Goal: Information Seeking & Learning: Learn about a topic

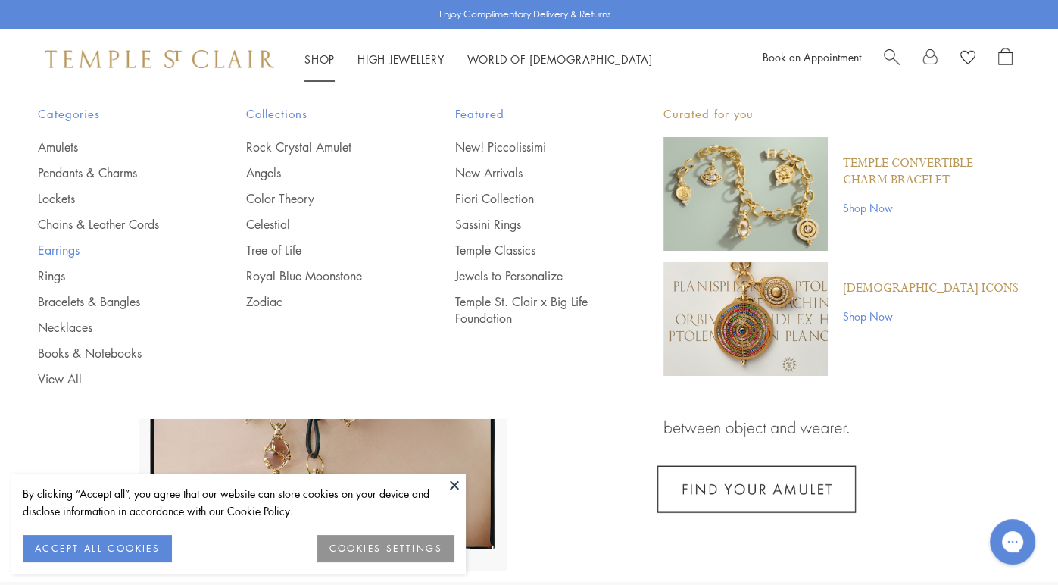
click at [61, 252] on link "Earrings" at bounding box center [112, 250] width 148 height 17
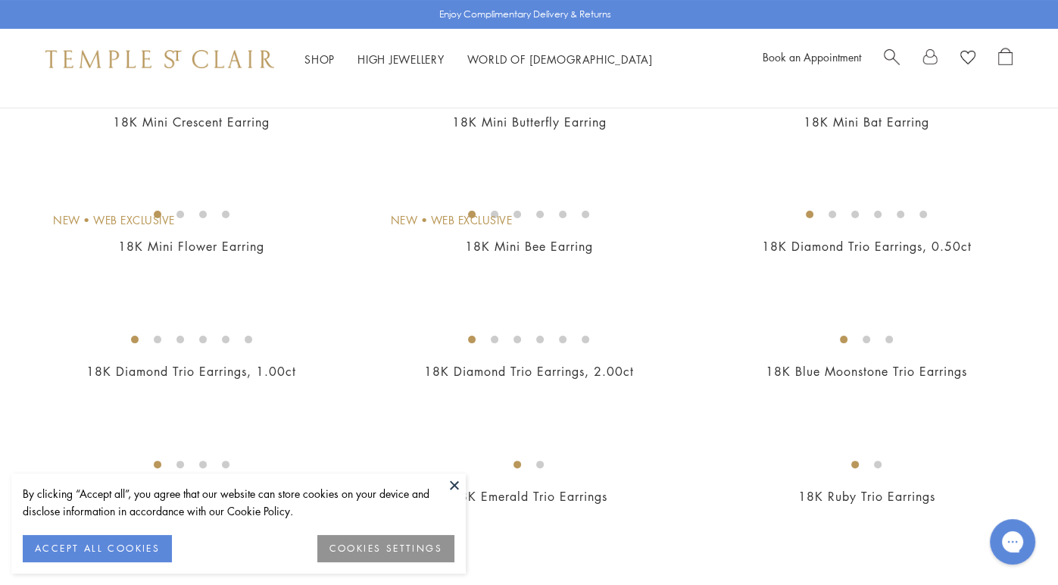
scroll to position [208, 0]
click at [0, 0] on img at bounding box center [0, 0] width 0 height 0
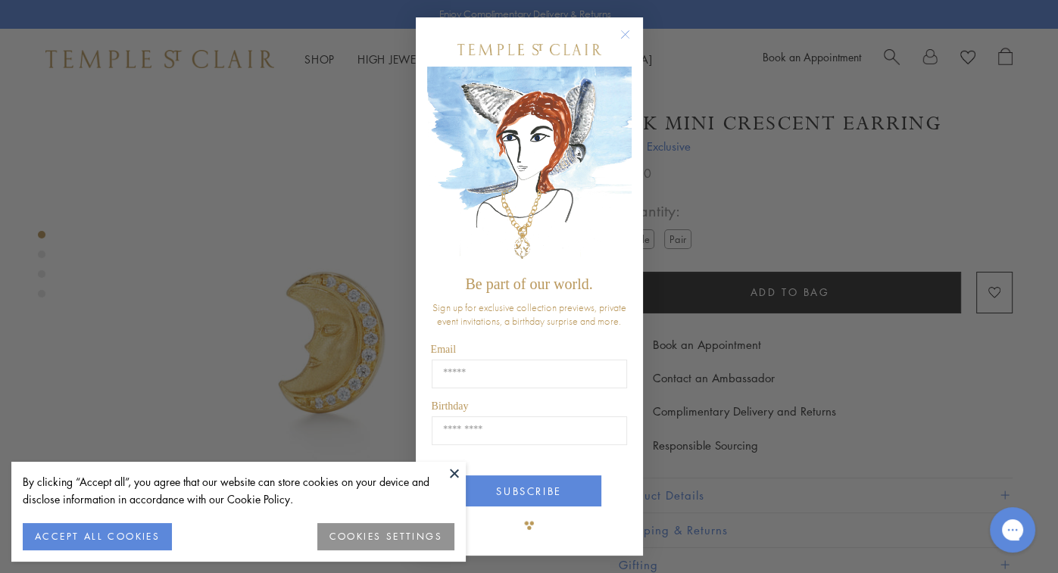
click at [629, 30] on circle "Close dialog" at bounding box center [625, 34] width 18 height 18
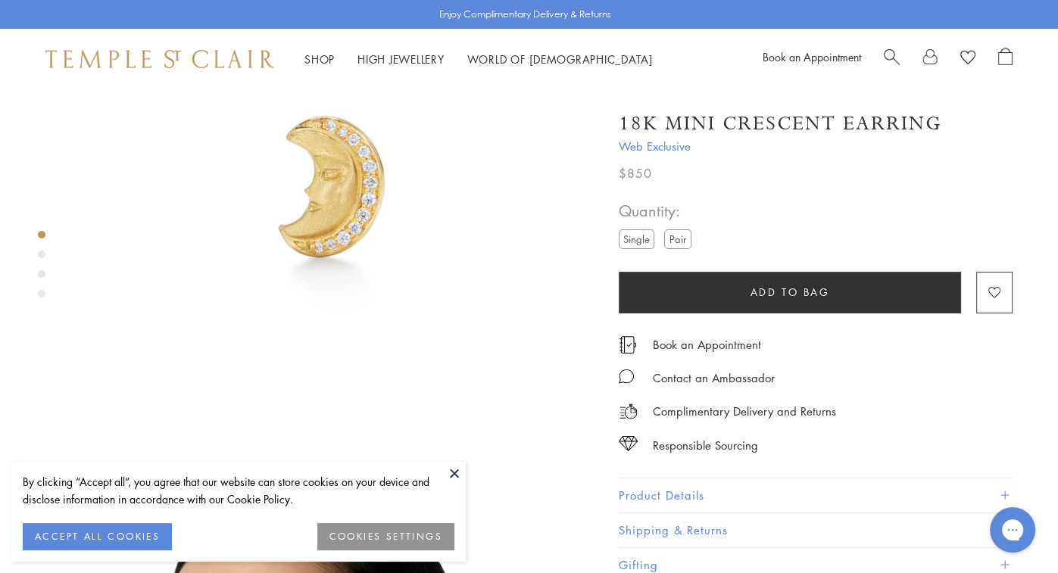
scroll to position [155, 0]
click at [676, 494] on button "Product Details" at bounding box center [816, 496] width 394 height 34
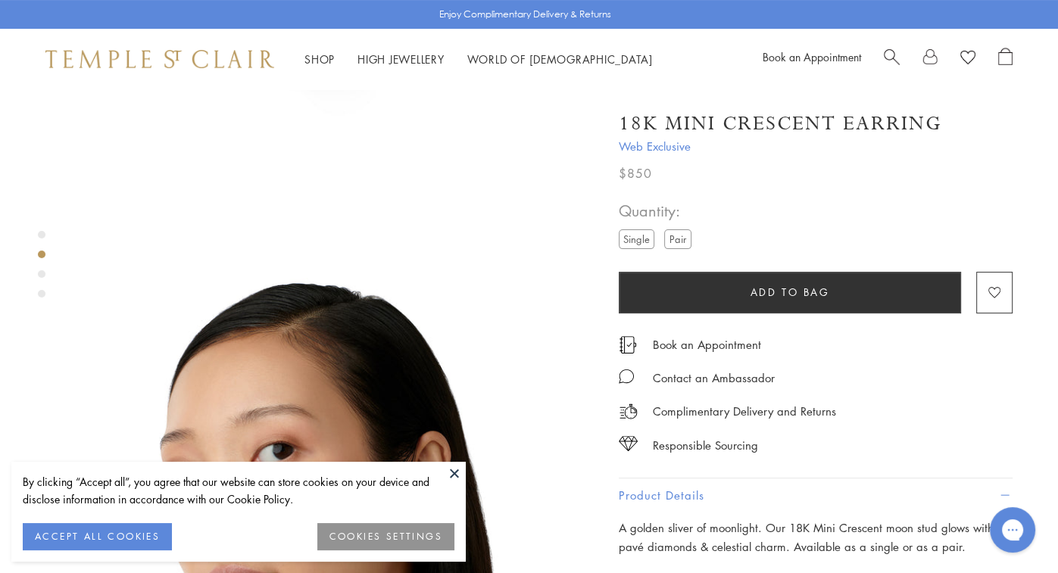
scroll to position [341, 0]
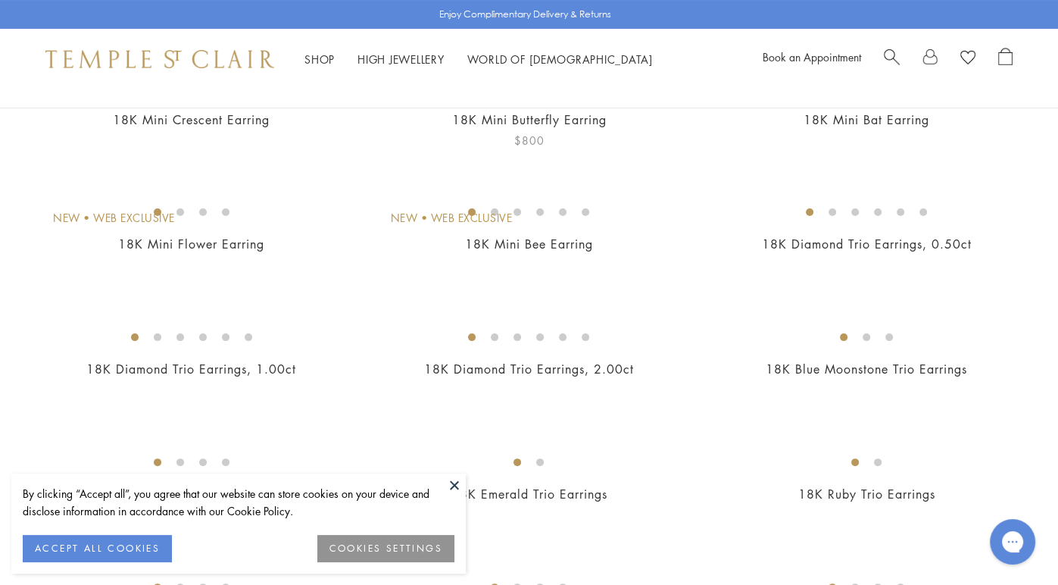
click at [0, 0] on img at bounding box center [0, 0] width 0 height 0
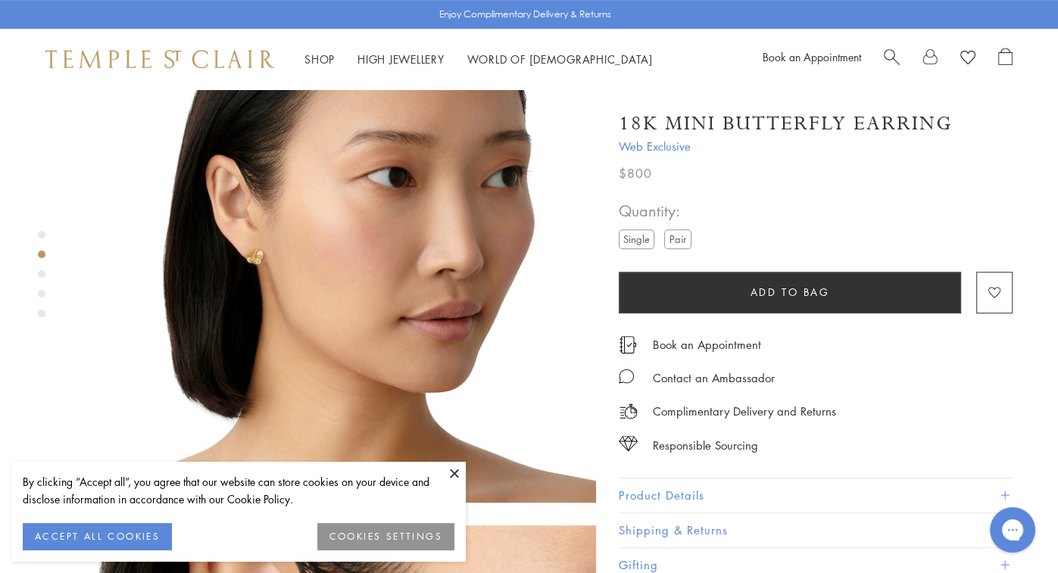
scroll to position [648, 0]
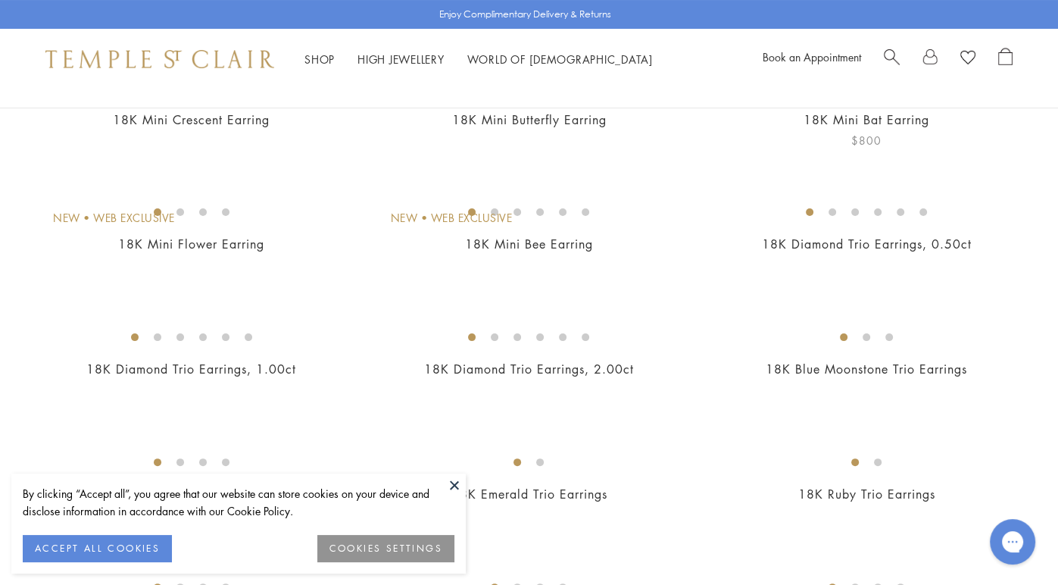
click at [0, 0] on img at bounding box center [0, 0] width 0 height 0
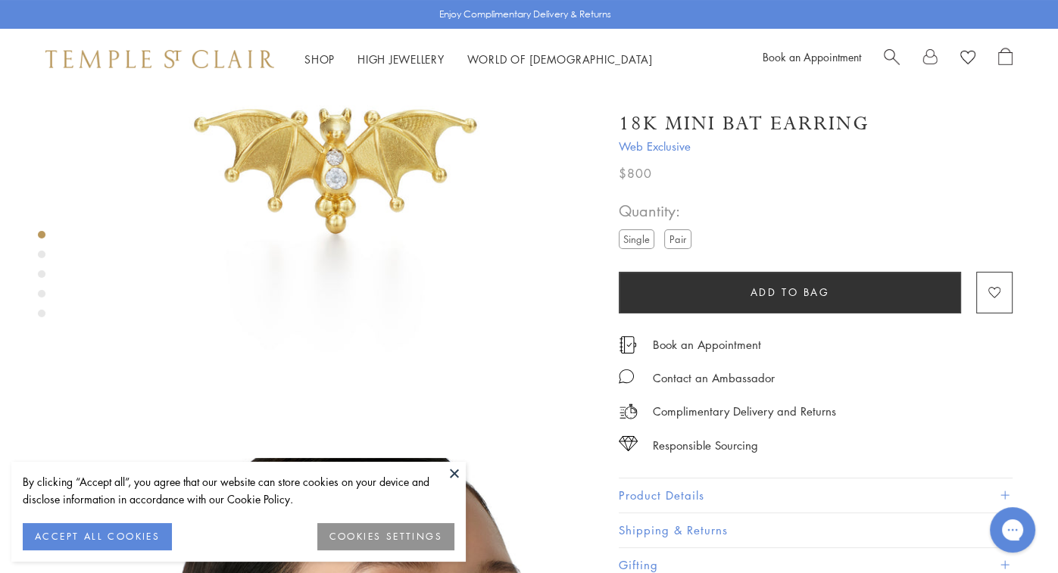
scroll to position [168, 0]
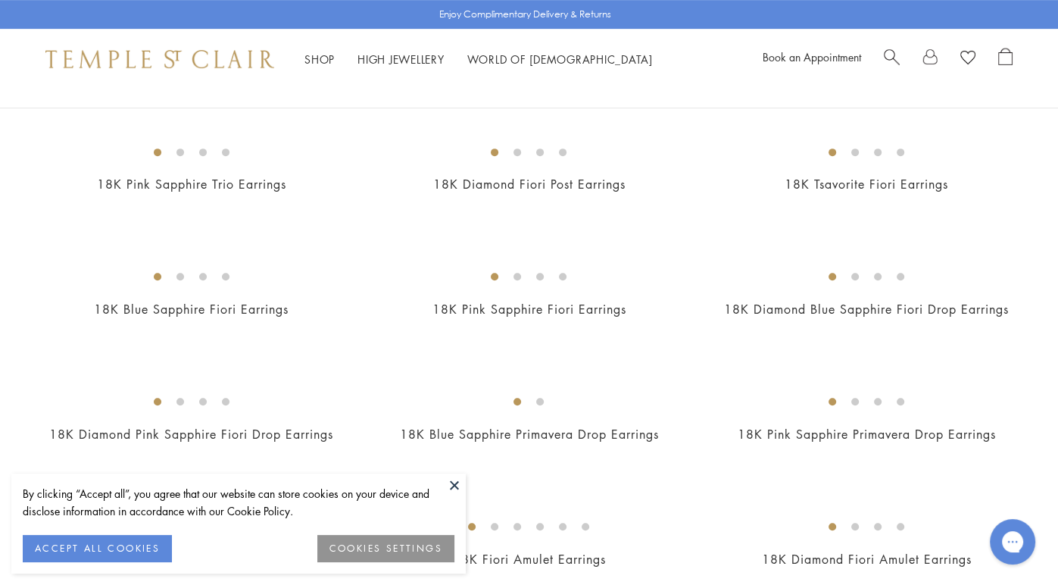
scroll to position [647, 0]
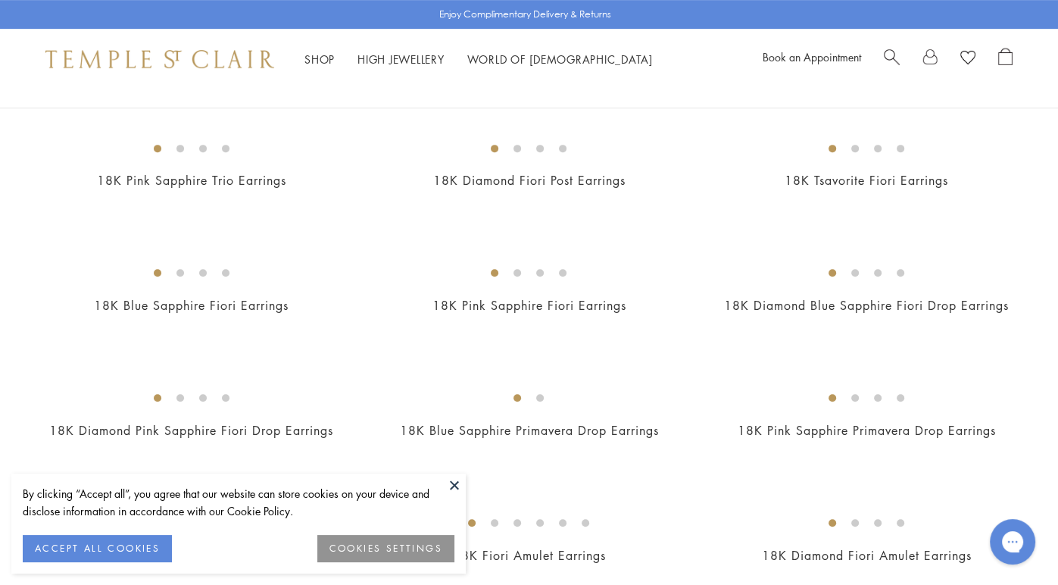
click at [0, 0] on img at bounding box center [0, 0] width 0 height 0
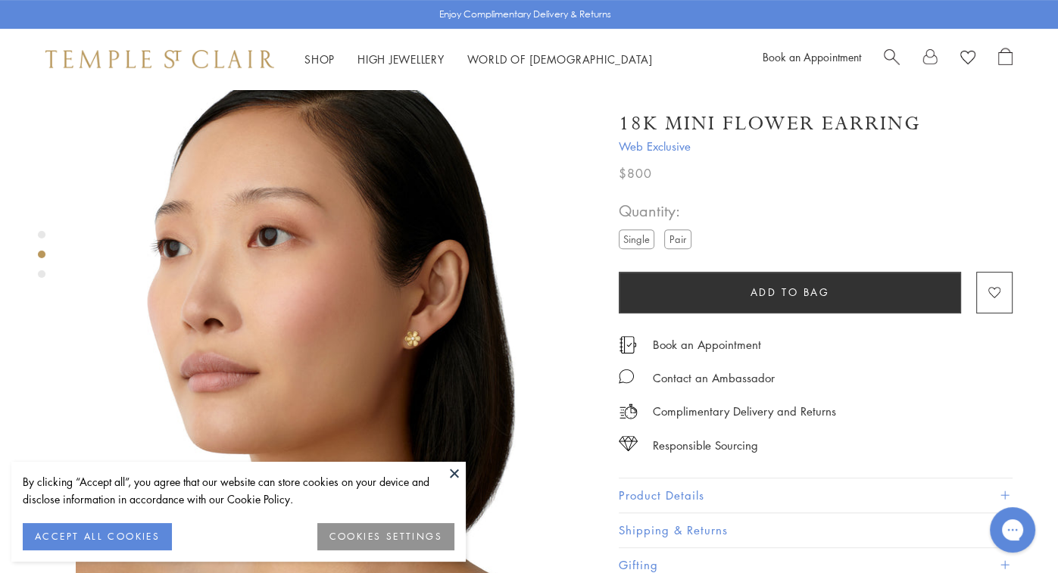
scroll to position [555, 0]
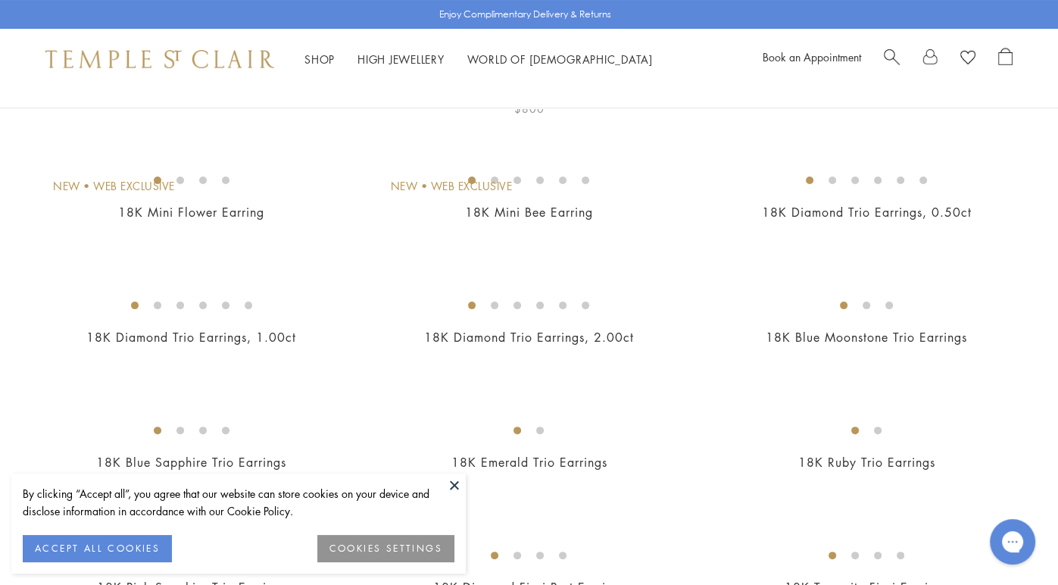
click at [0, 0] on img at bounding box center [0, 0] width 0 height 0
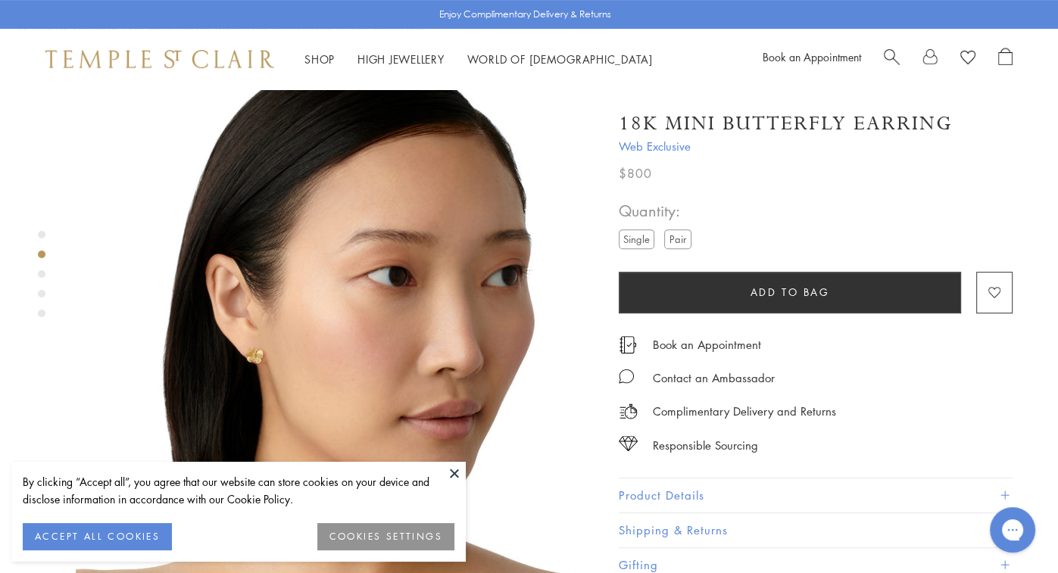
scroll to position [552, 0]
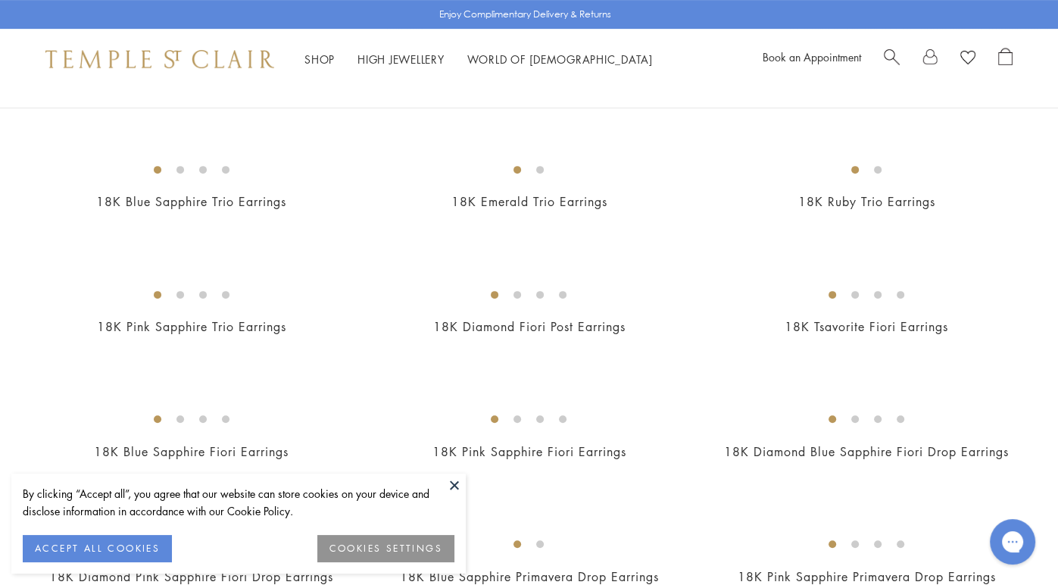
scroll to position [658, 0]
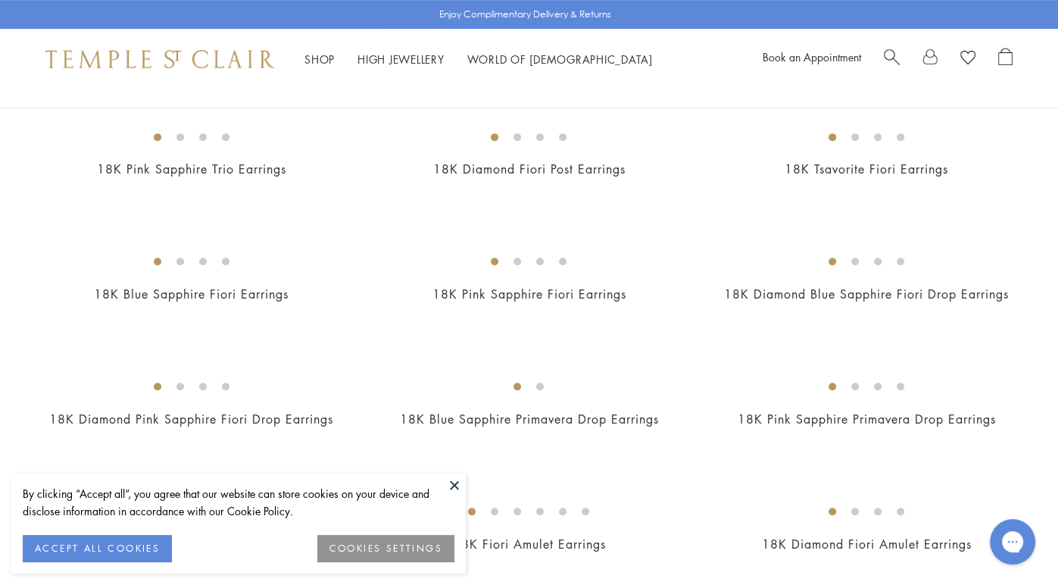
click at [0, 0] on img at bounding box center [0, 0] width 0 height 0
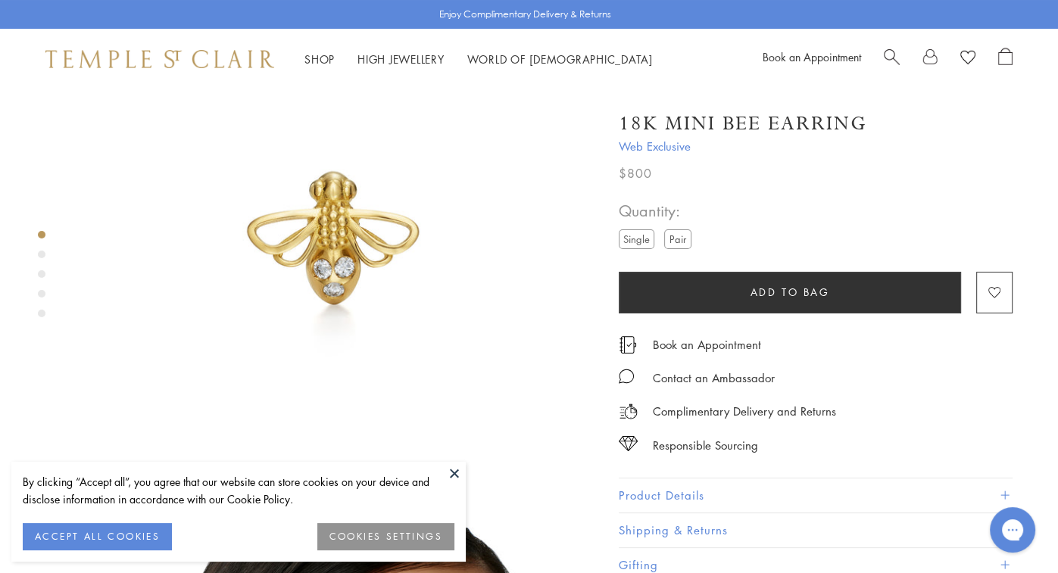
scroll to position [100, 0]
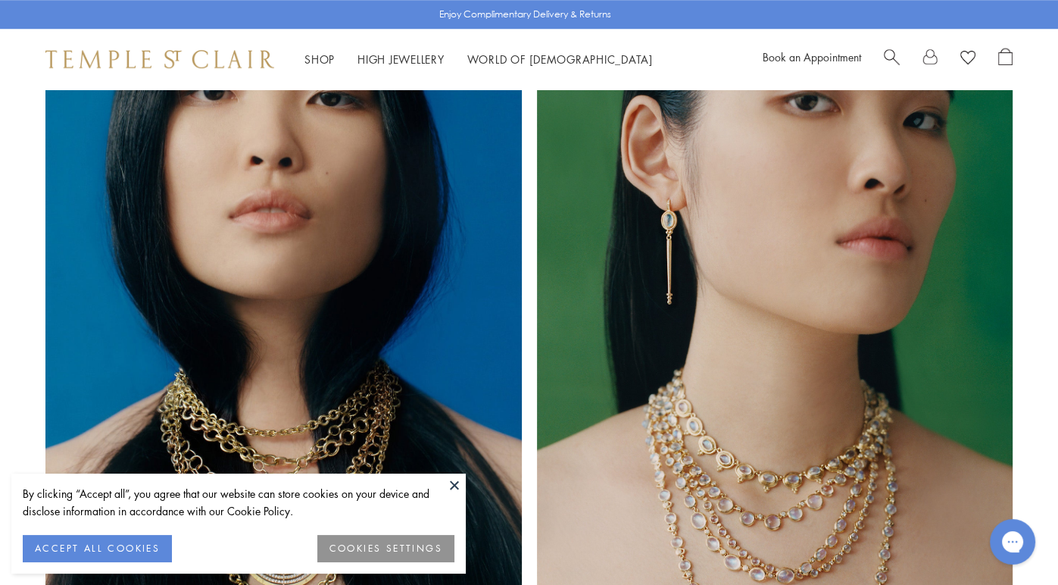
scroll to position [1098, 0]
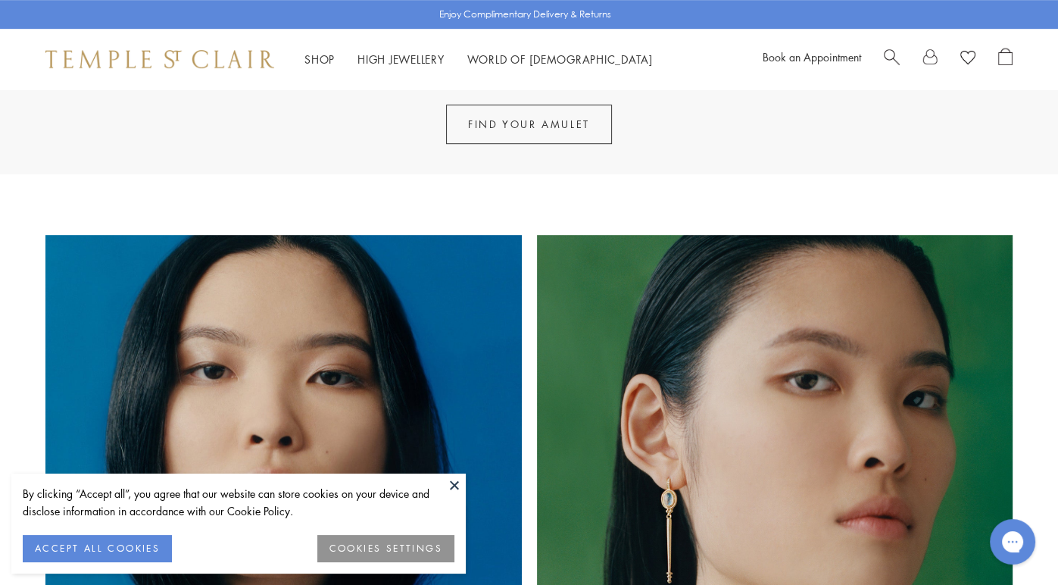
scroll to position [824, 0]
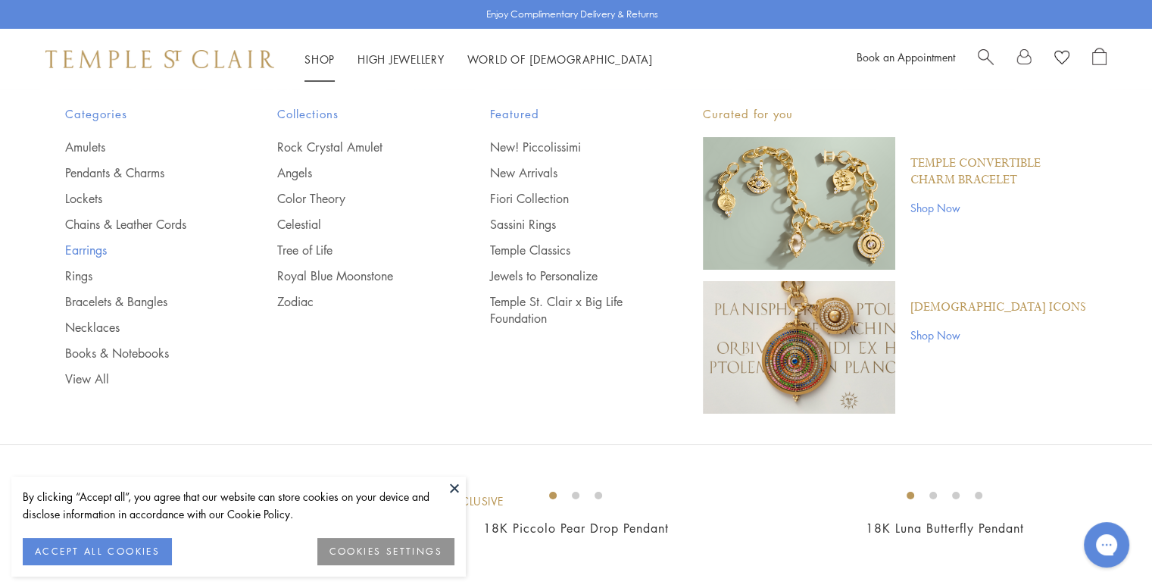
click at [72, 248] on link "Earrings" at bounding box center [141, 250] width 152 height 17
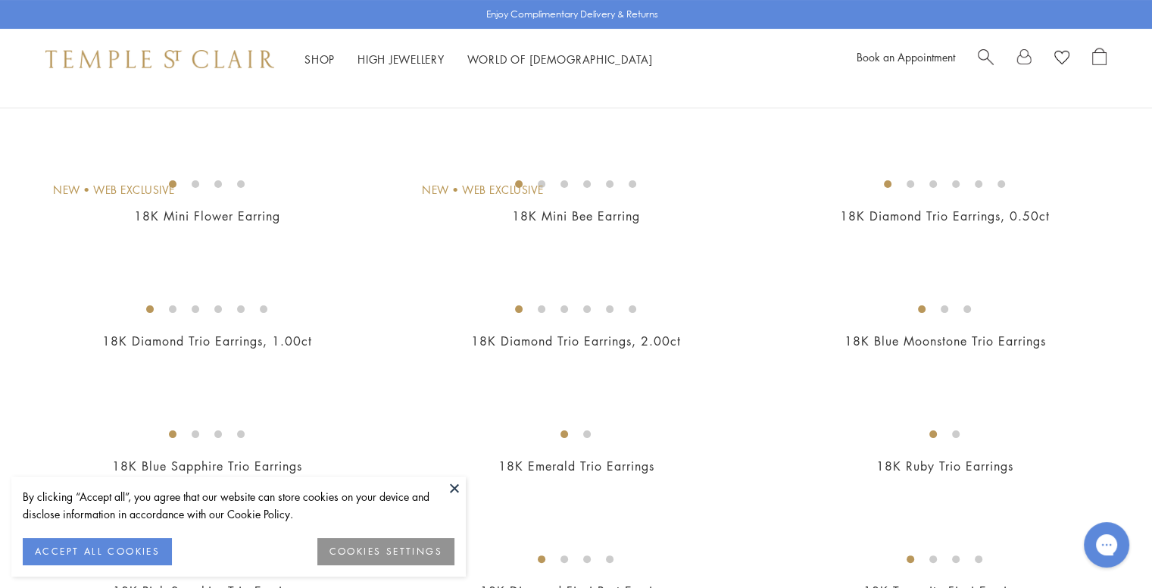
scroll to position [236, 0]
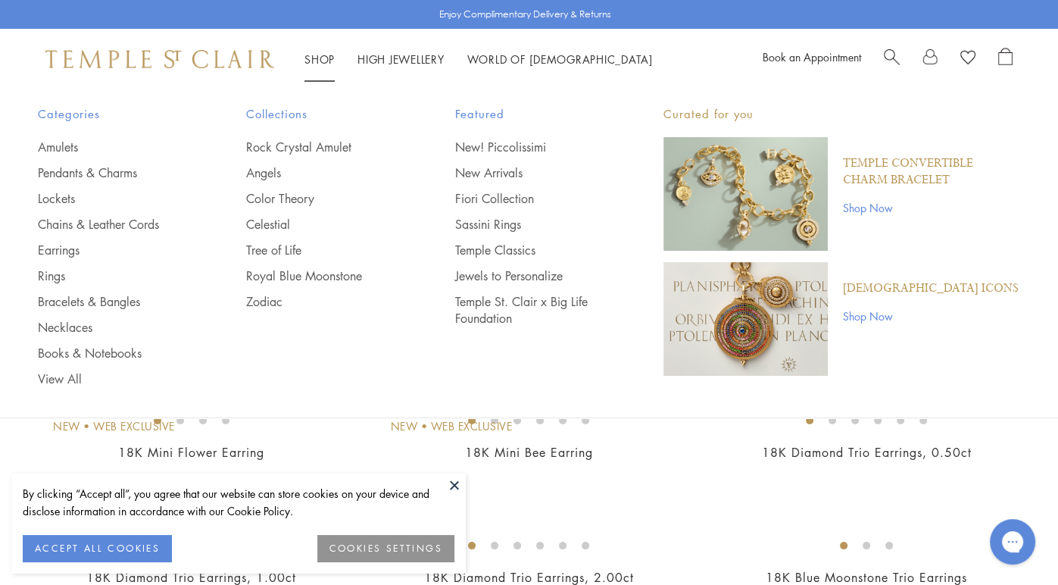
click at [321, 60] on link "Shop Shop" at bounding box center [320, 59] width 30 height 15
click at [314, 54] on link "Shop Shop" at bounding box center [320, 59] width 30 height 15
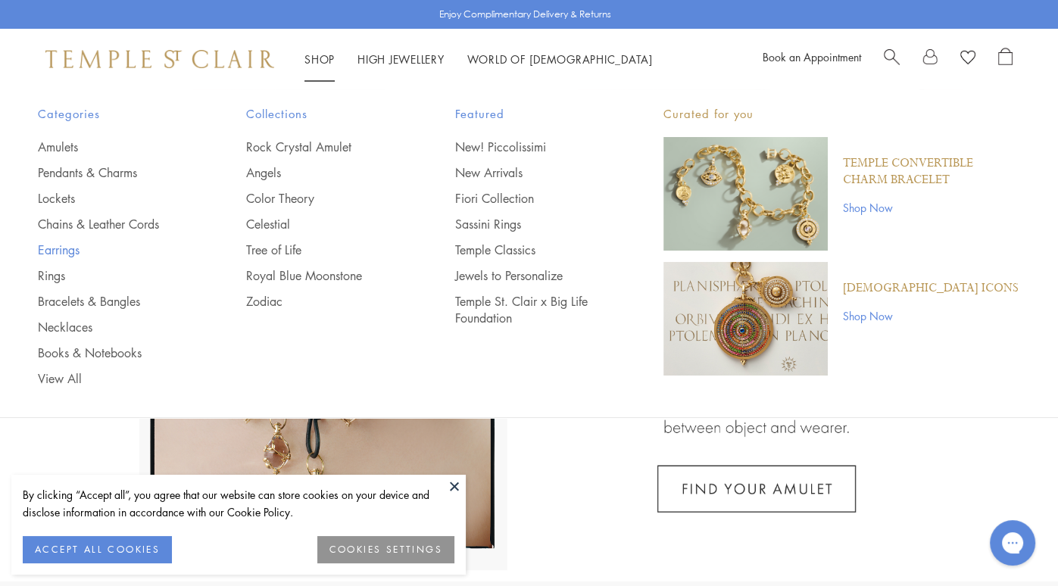
click at [64, 249] on link "Earrings" at bounding box center [112, 250] width 148 height 17
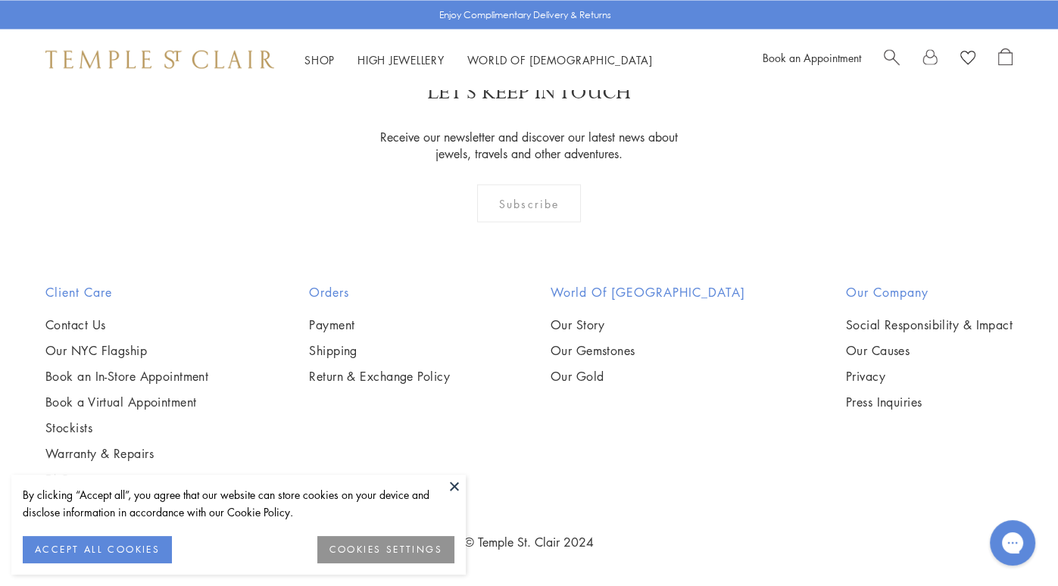
scroll to position [7497, 0]
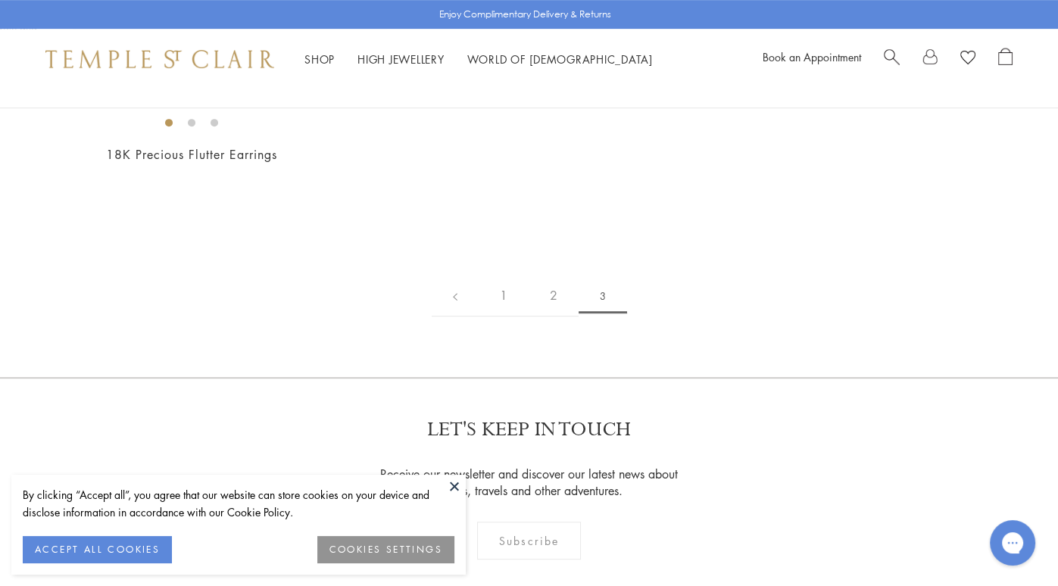
scroll to position [673, 0]
